Goal: Answer question/provide support

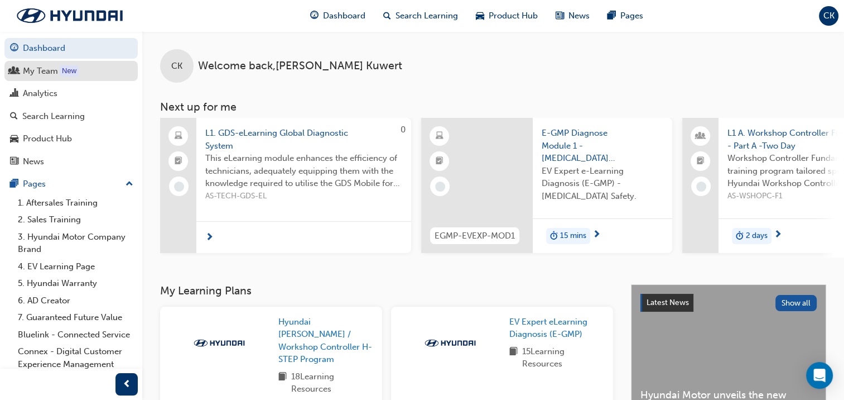
click at [43, 68] on div "My Team" at bounding box center [40, 71] width 35 height 13
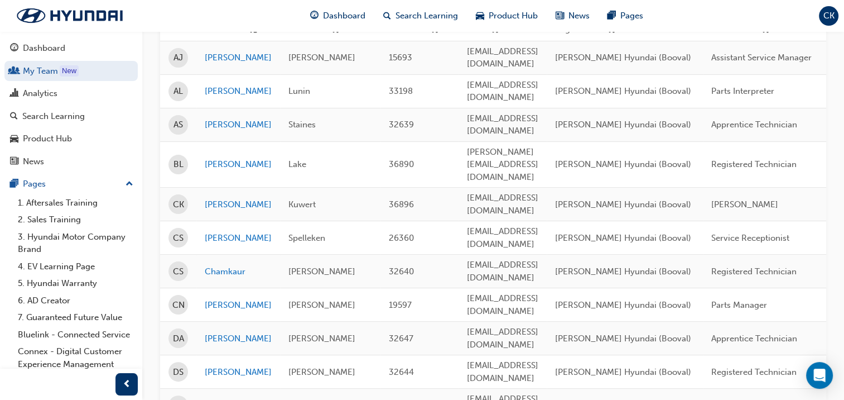
scroll to position [223, 0]
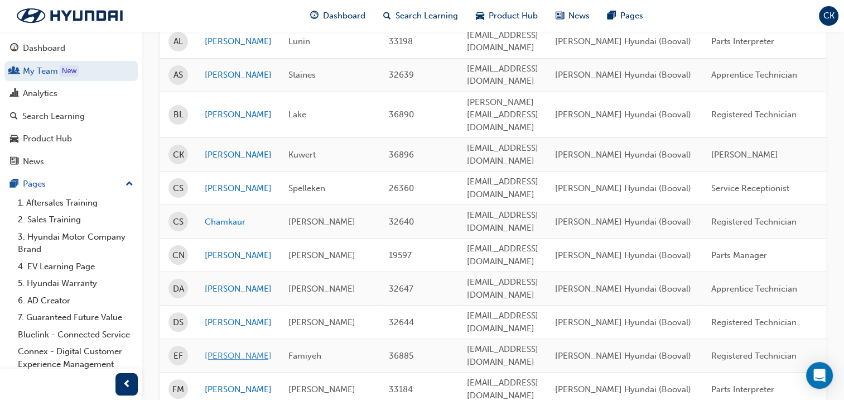
click at [227, 349] on link "[PERSON_NAME]" at bounding box center [238, 355] width 67 height 13
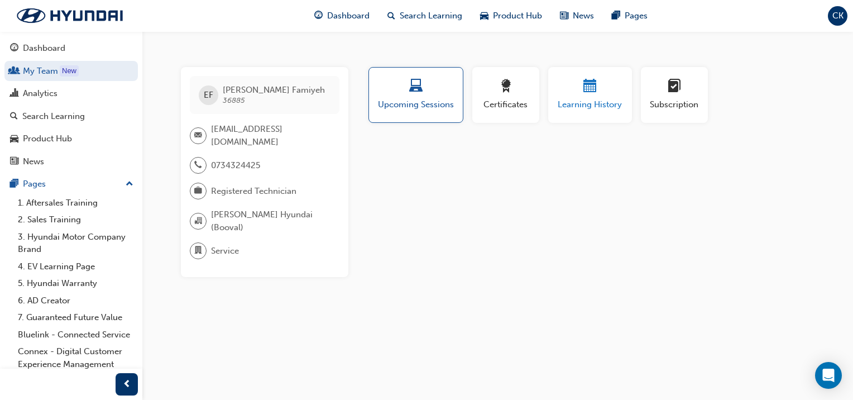
click at [602, 103] on span "Learning History" at bounding box center [589, 104] width 67 height 13
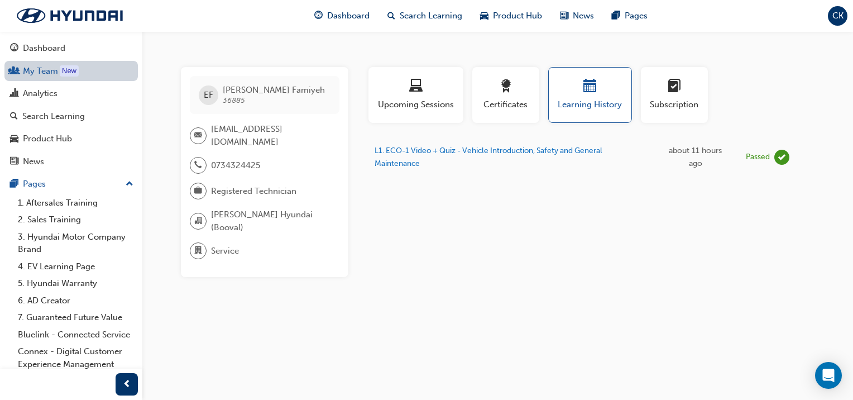
click at [47, 70] on link "My Team New" at bounding box center [70, 71] width 133 height 21
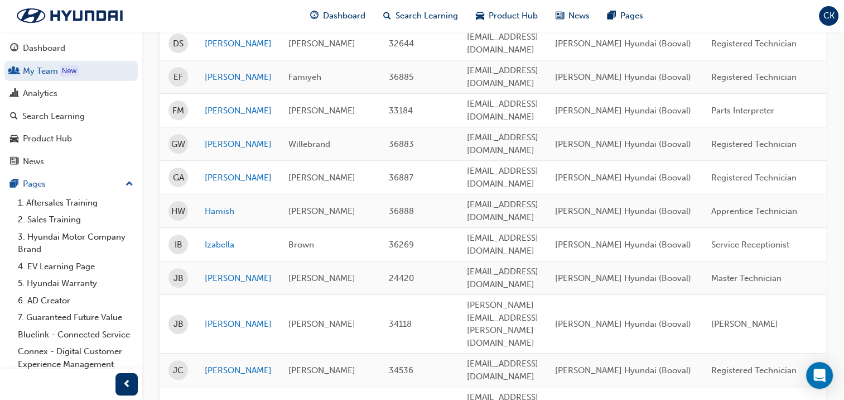
scroll to position [502, 0]
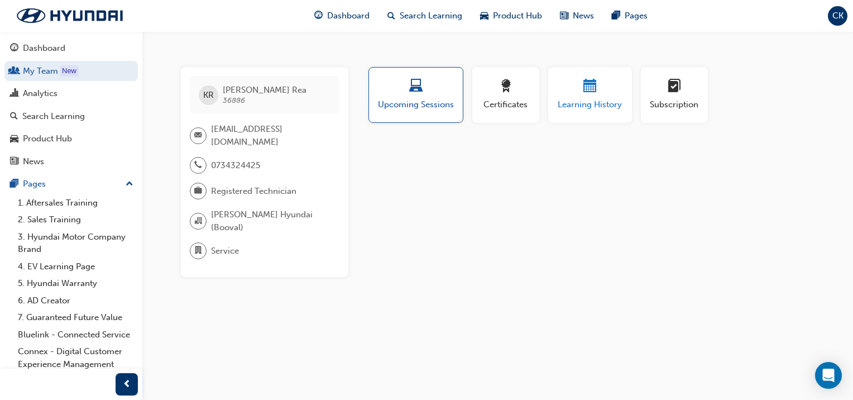
click at [596, 94] on div "button" at bounding box center [589, 87] width 67 height 17
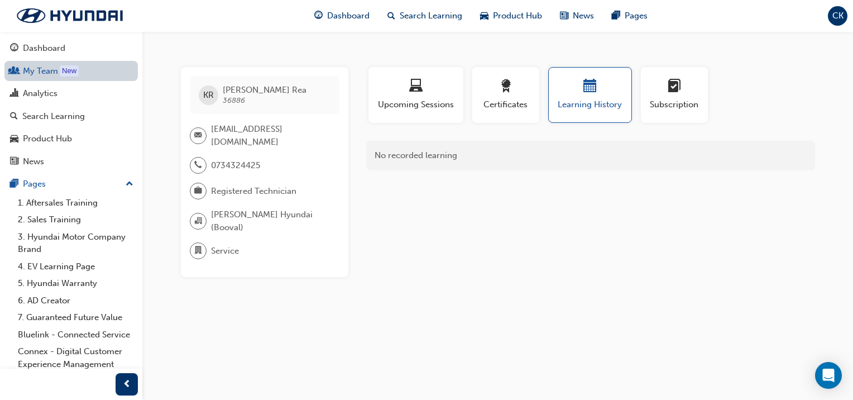
click at [47, 68] on link "My Team New" at bounding box center [70, 71] width 133 height 21
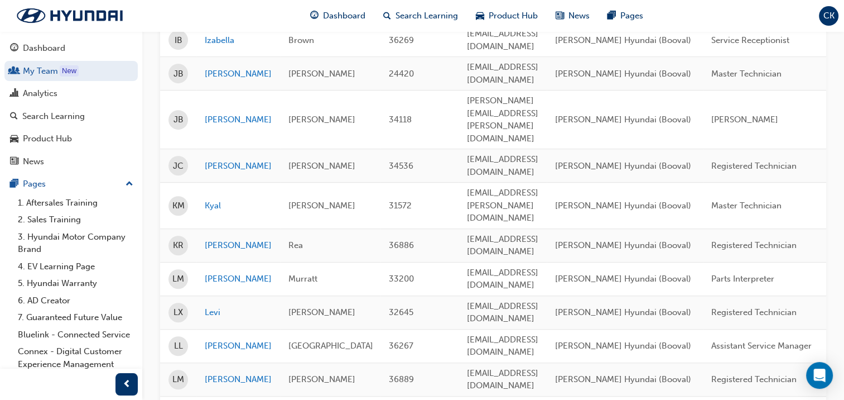
scroll to position [726, 0]
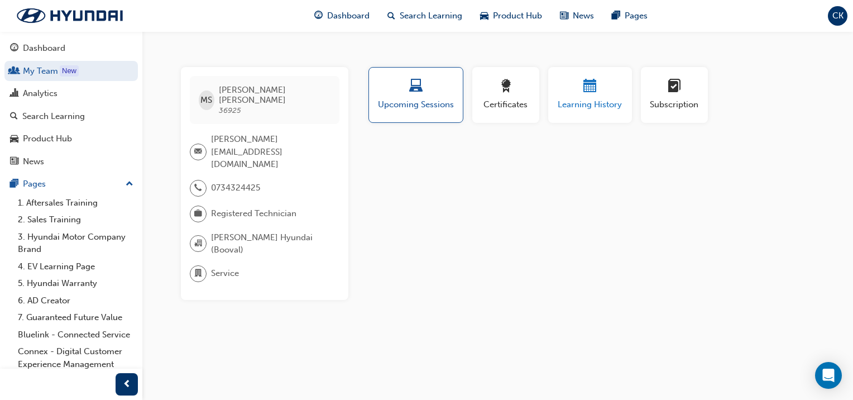
click at [583, 96] on div "Learning History" at bounding box center [589, 95] width 67 height 32
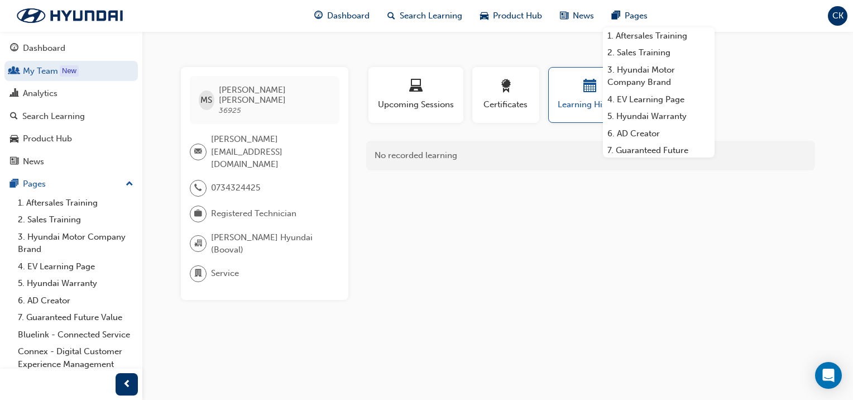
click at [840, 16] on span "CK" at bounding box center [837, 15] width 11 height 13
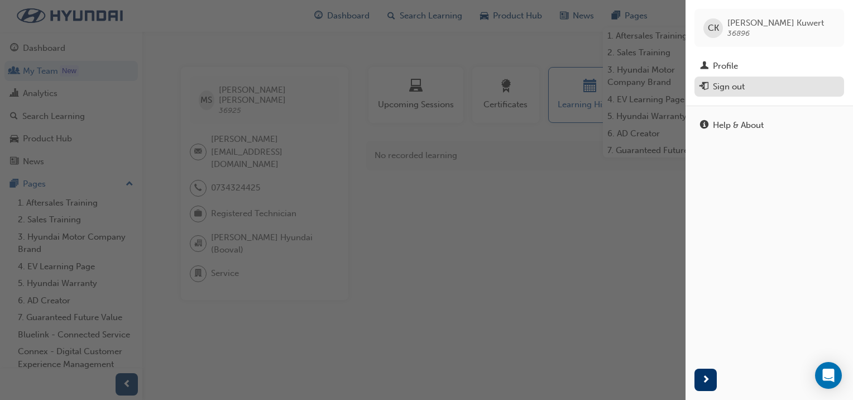
click at [735, 88] on div "Sign out" at bounding box center [729, 86] width 32 height 13
